Goal: Task Accomplishment & Management: Complete application form

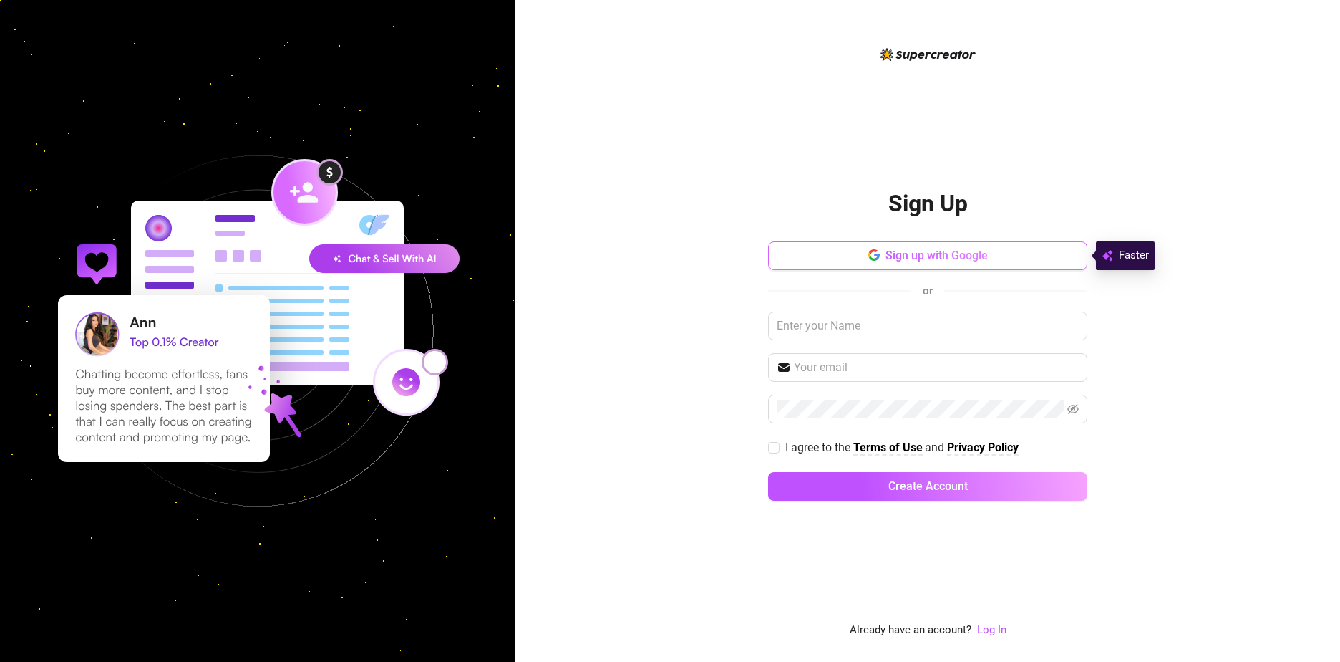
click at [877, 257] on icon "button" at bounding box center [877, 257] width 6 height 6
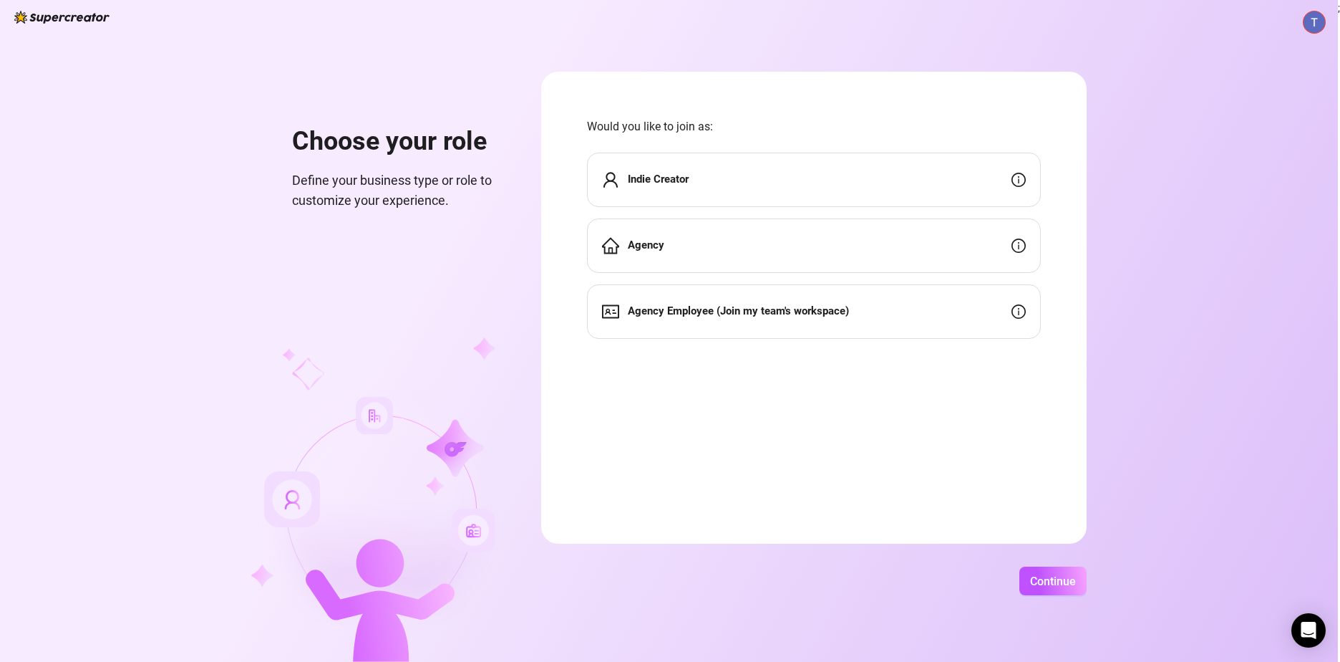
click at [722, 183] on div "Indie Creator" at bounding box center [814, 180] width 454 height 54
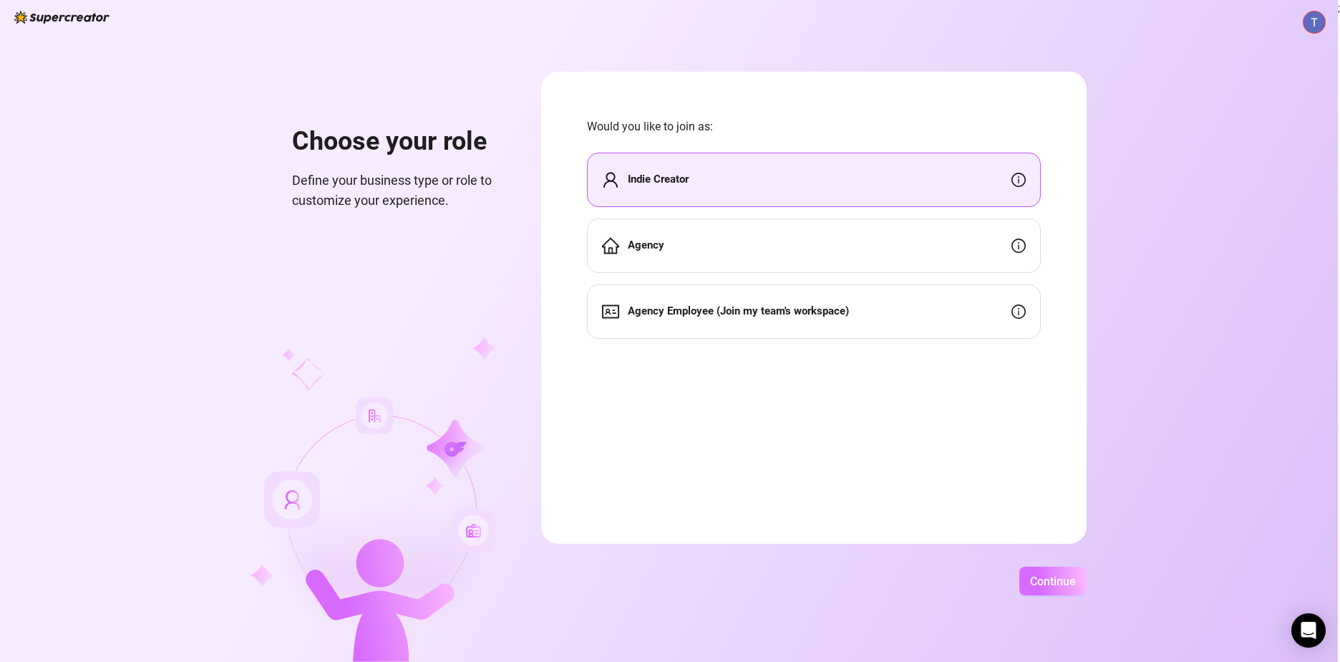
click at [1055, 579] on span "Continue" at bounding box center [1053, 581] width 46 height 14
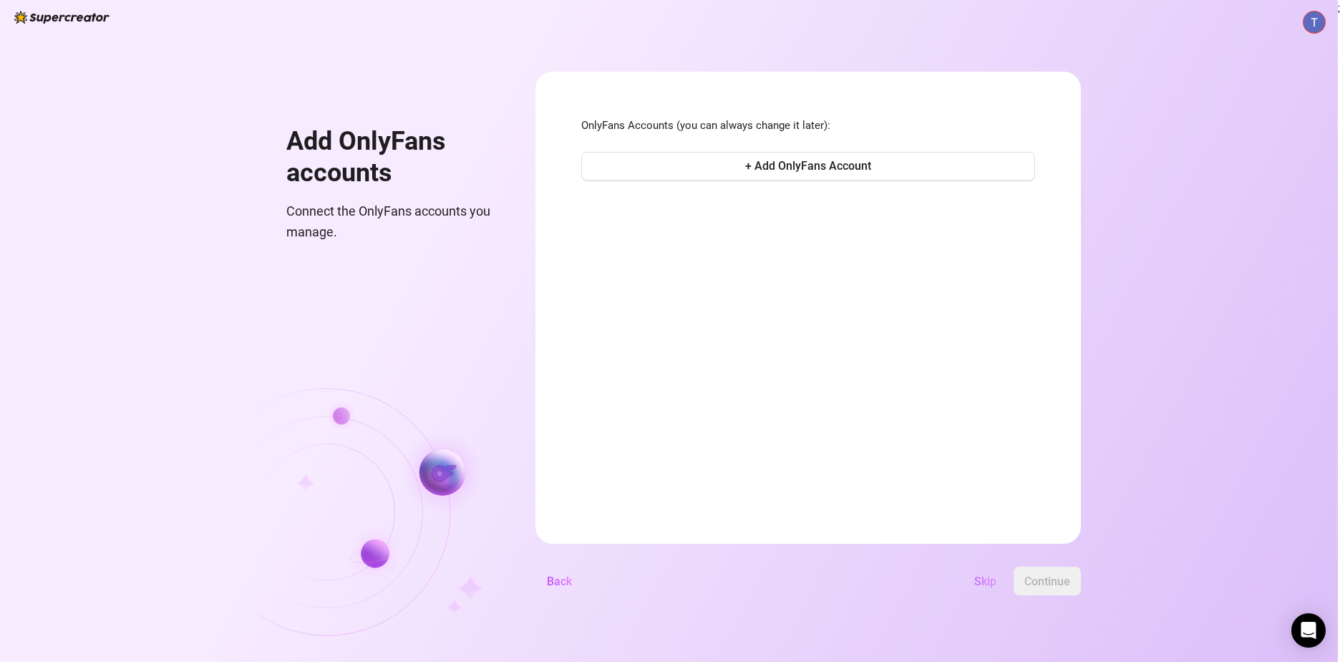
click at [985, 576] on span "Skip" at bounding box center [986, 581] width 22 height 14
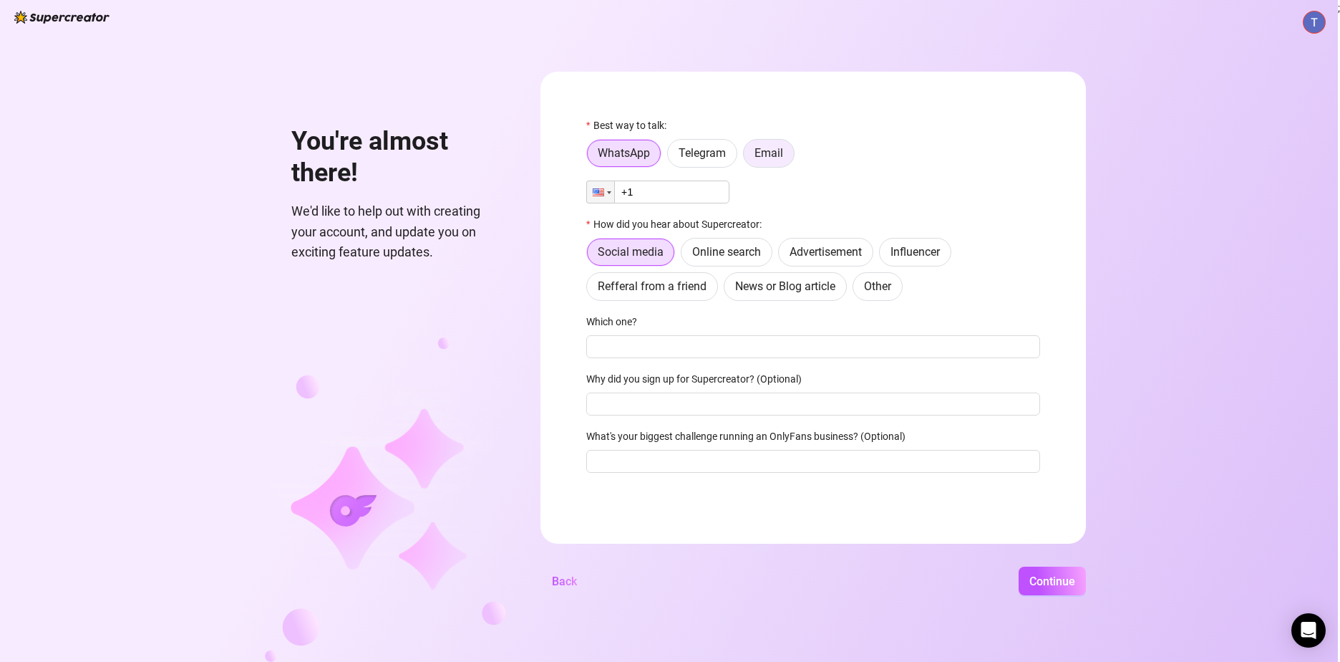
click at [767, 155] on span "Email" at bounding box center [769, 153] width 29 height 14
click at [748, 157] on input "Email" at bounding box center [748, 157] width 0 height 0
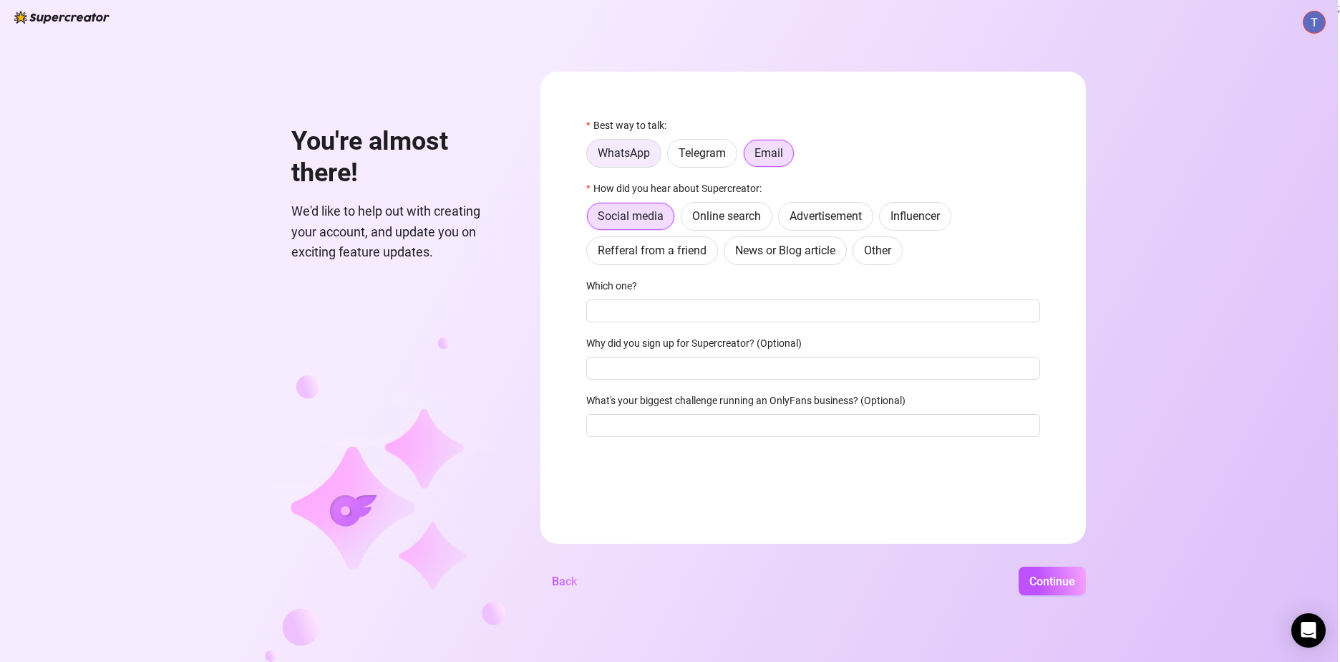
click at [632, 153] on span "WhatsApp" at bounding box center [624, 153] width 52 height 14
click at [591, 157] on input "WhatsApp" at bounding box center [591, 157] width 0 height 0
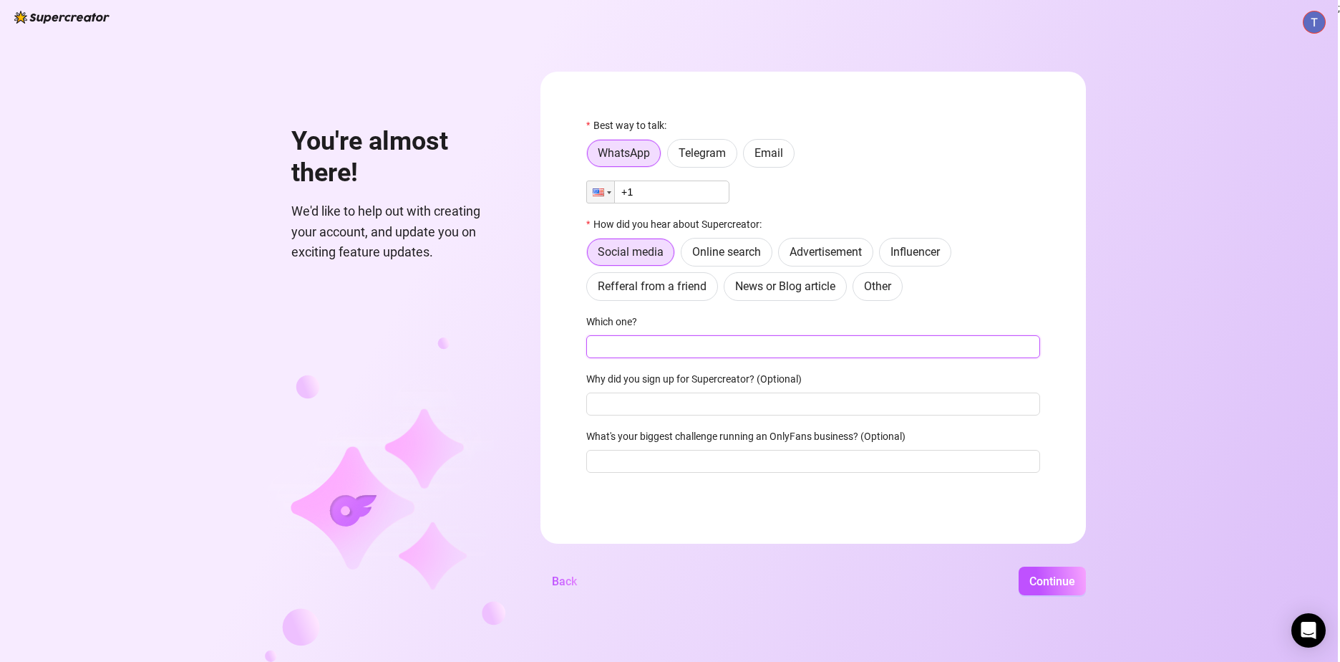
click at [652, 346] on input "Which one?" at bounding box center [813, 346] width 454 height 23
click at [754, 156] on label "Email" at bounding box center [769, 153] width 52 height 29
click at [748, 157] on input "Email" at bounding box center [748, 157] width 0 height 0
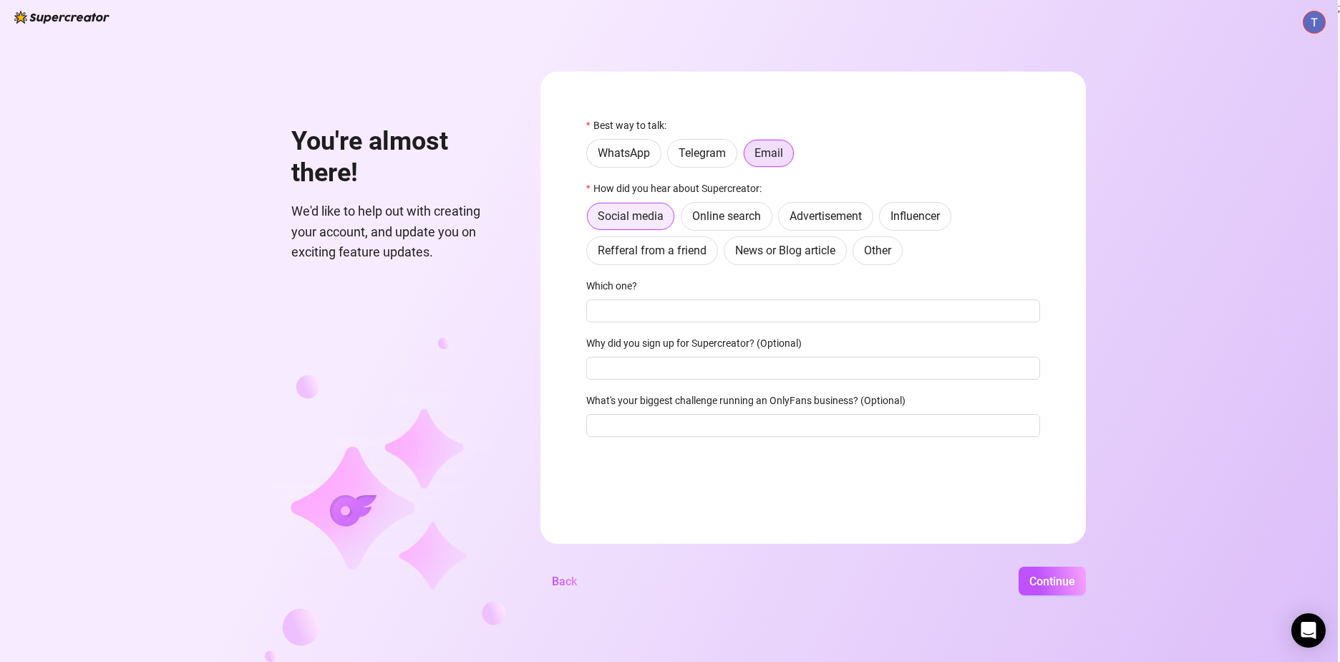
click at [620, 219] on span "Social media" at bounding box center [631, 216] width 66 height 14
click at [591, 221] on input "Social media" at bounding box center [591, 221] width 0 height 0
click at [717, 214] on span "Online search" at bounding box center [726, 216] width 69 height 14
click at [685, 220] on input "Online search" at bounding box center [685, 220] width 0 height 0
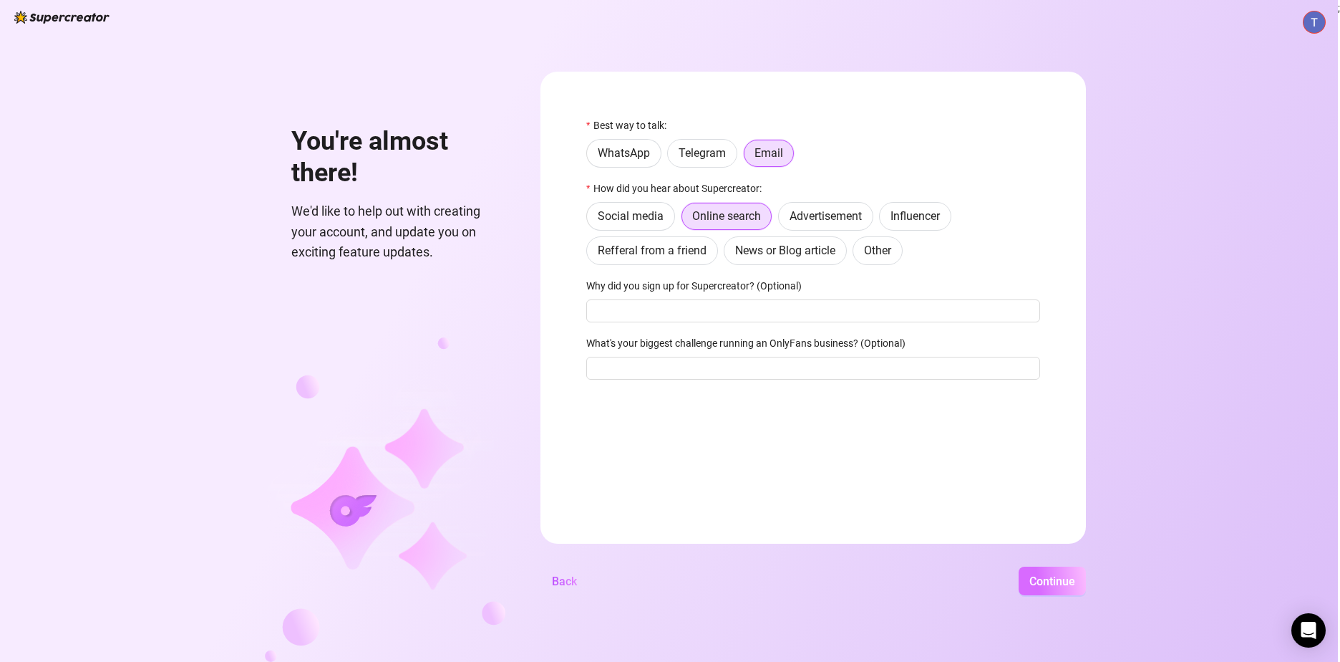
click at [1035, 581] on span "Continue" at bounding box center [1053, 581] width 46 height 14
